Goal: Task Accomplishment & Management: Manage account settings

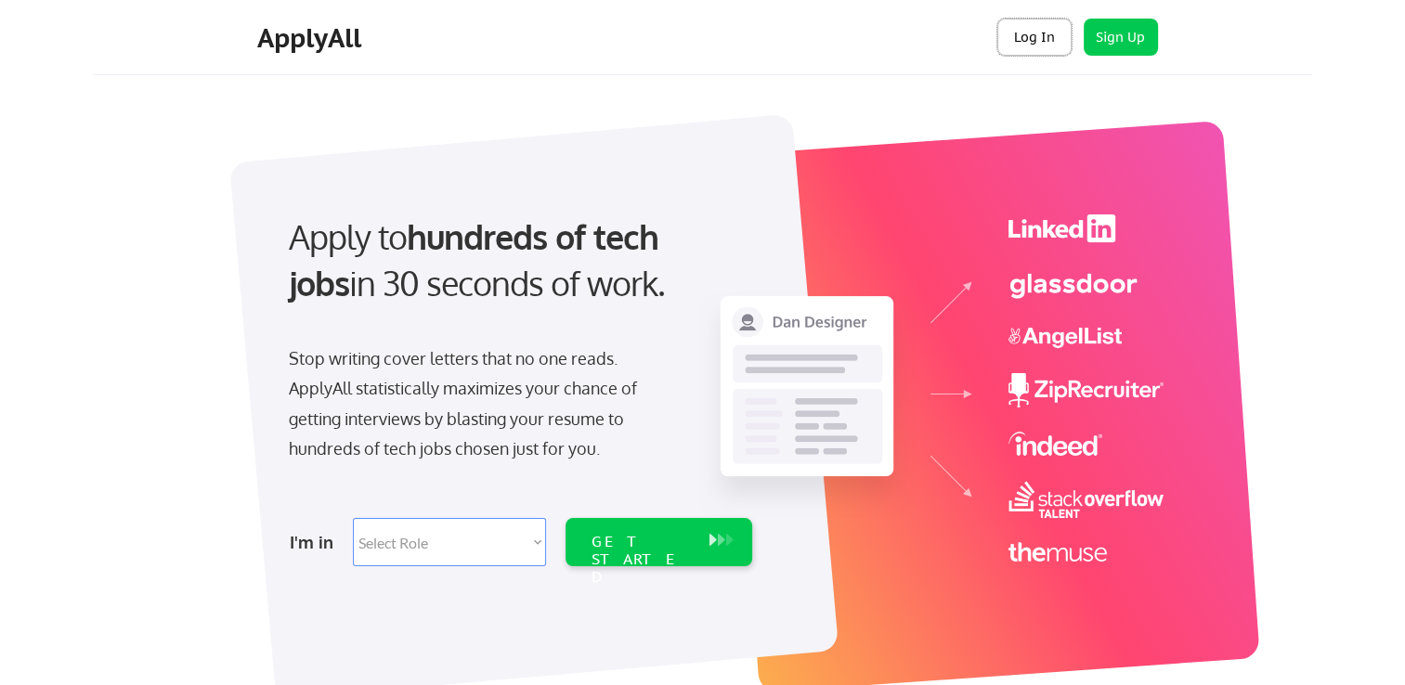
click at [1066, 33] on button "Log In" at bounding box center [1034, 37] width 74 height 37
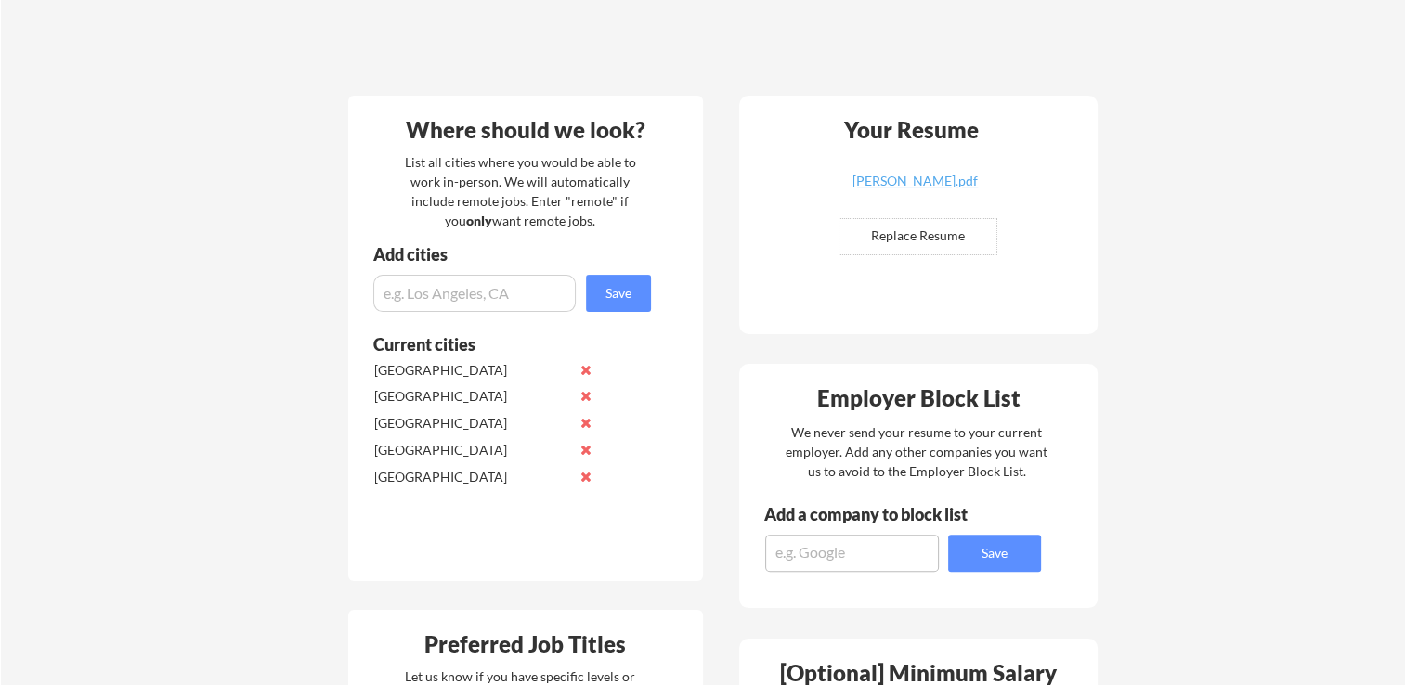
scroll to position [373, 0]
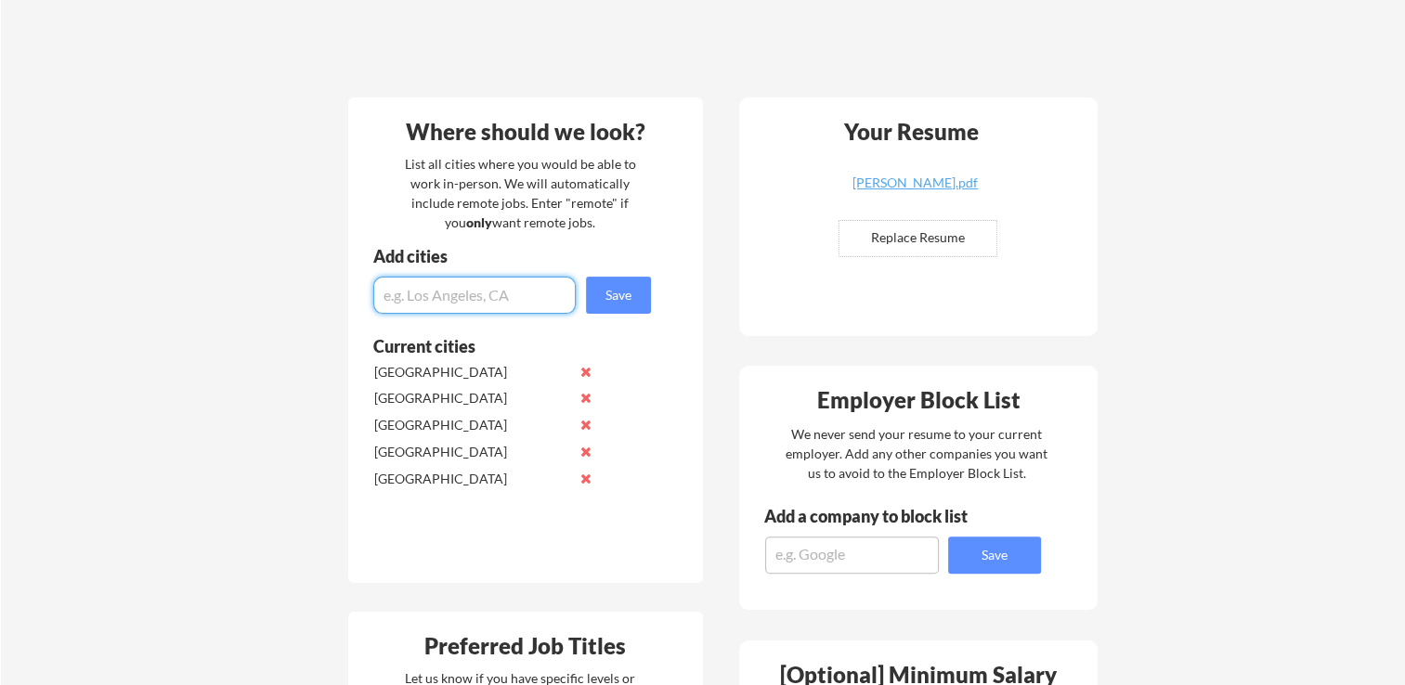
click at [437, 294] on input "input" at bounding box center [474, 295] width 202 height 37
type input "Palo Alto, CA"
click at [632, 296] on button "Save" at bounding box center [618, 295] width 65 height 37
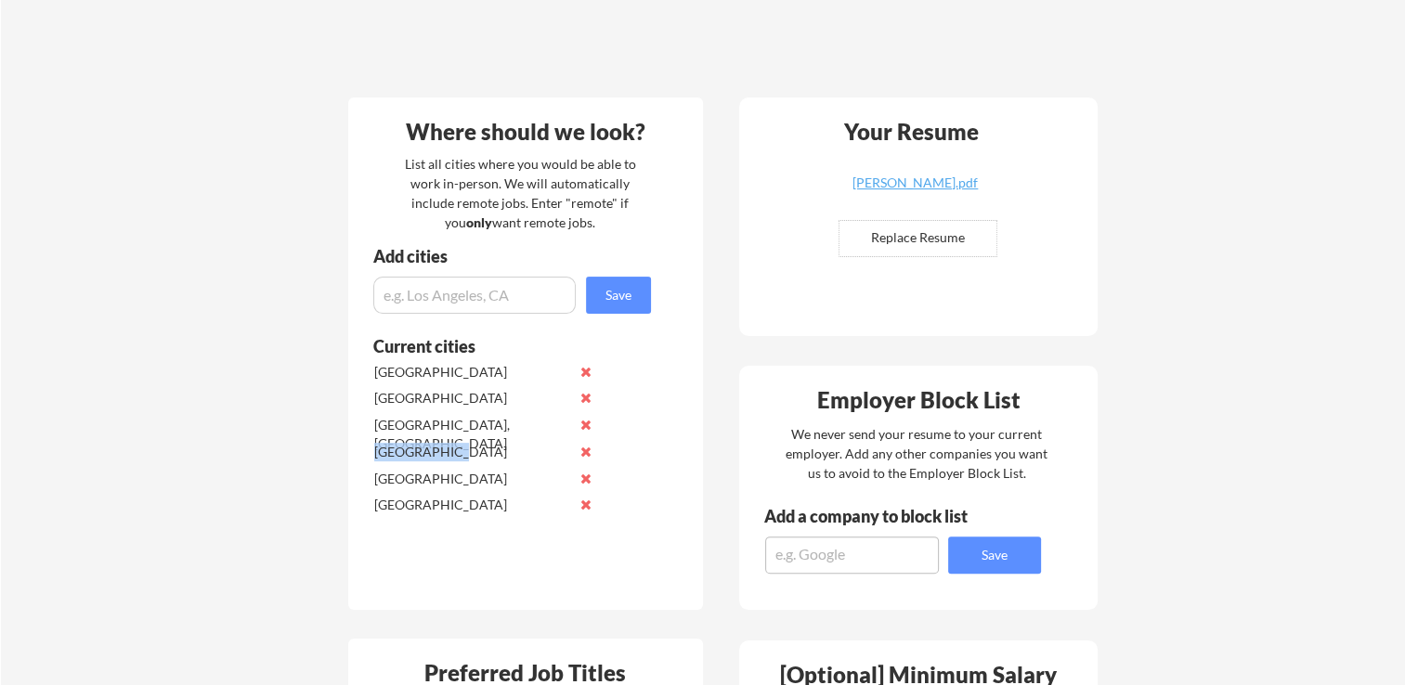
drag, startPoint x: 456, startPoint y: 462, endPoint x: 374, endPoint y: 459, distance: 81.8
click at [374, 459] on div "Redmond City" at bounding box center [472, 455] width 196 height 24
copy div "Redmond City"
click at [475, 295] on input "input" at bounding box center [474, 295] width 202 height 37
paste input "Redmond City"
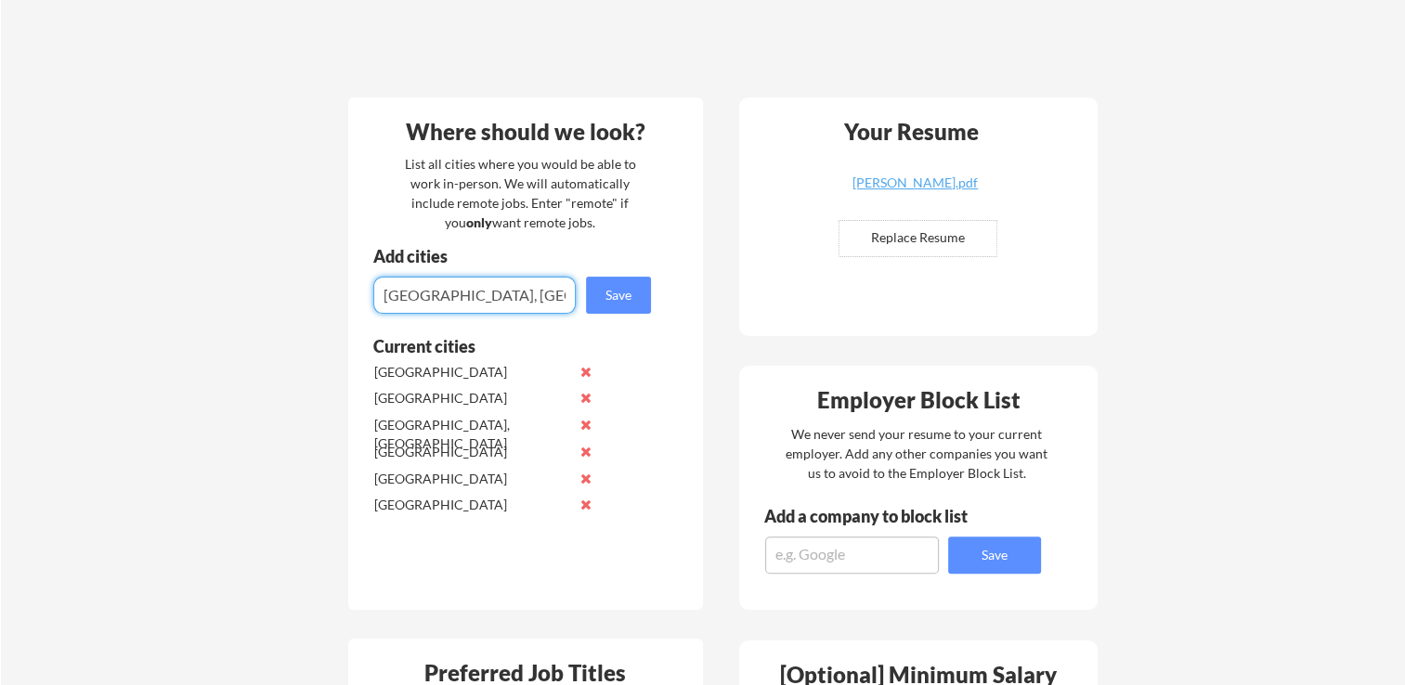
type input "Redmond City, CA"
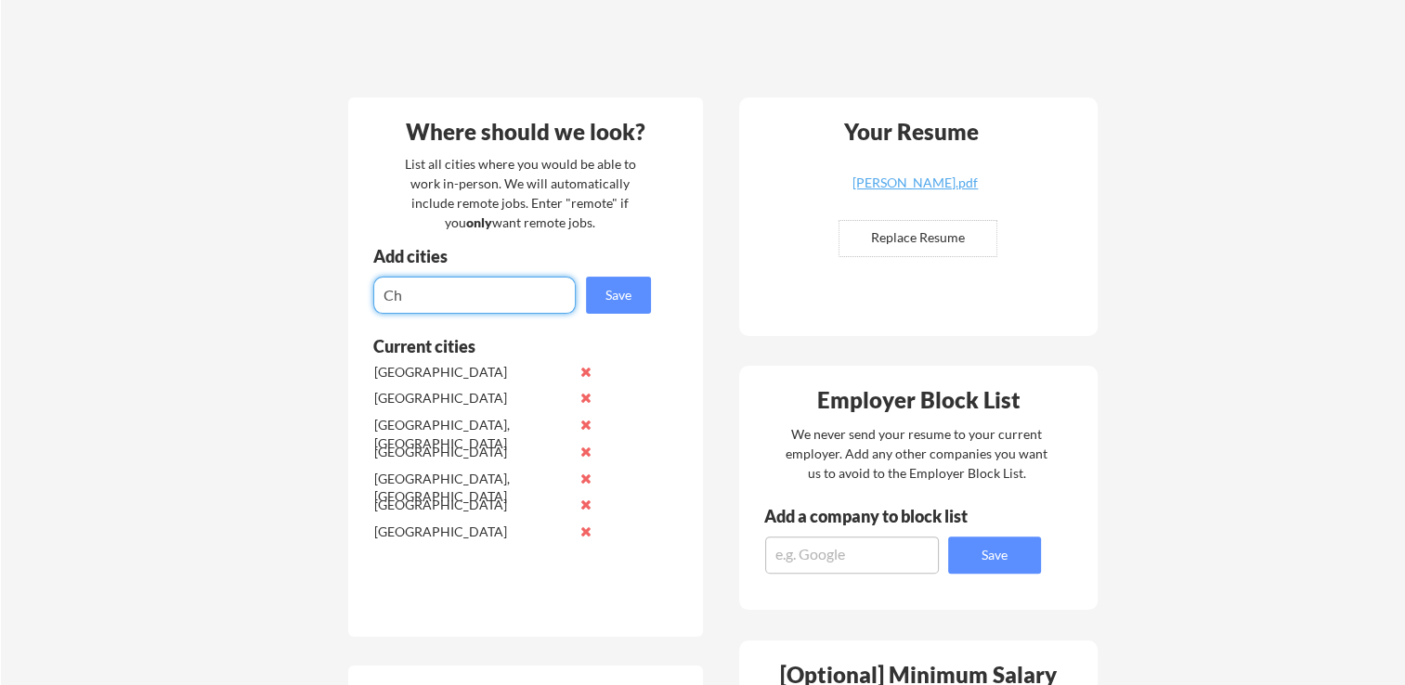
type input "C"
type input "Mexico"
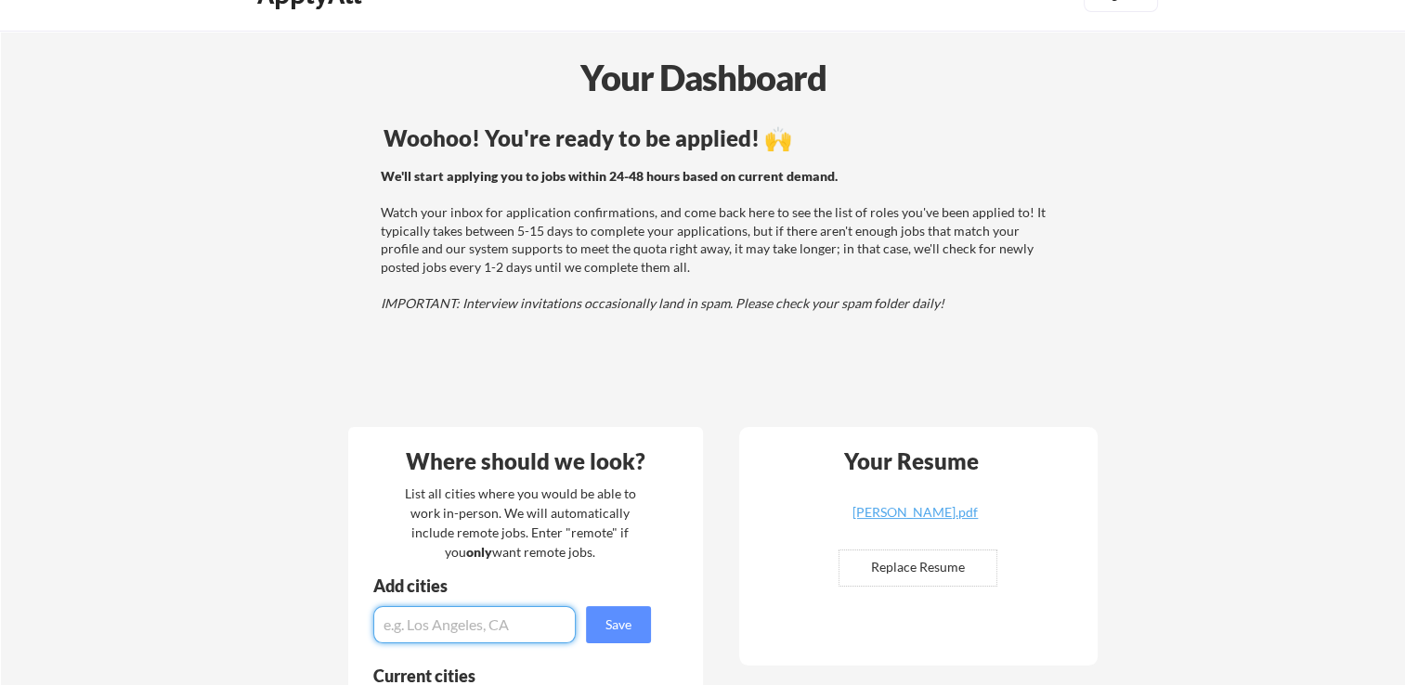
scroll to position [0, 0]
